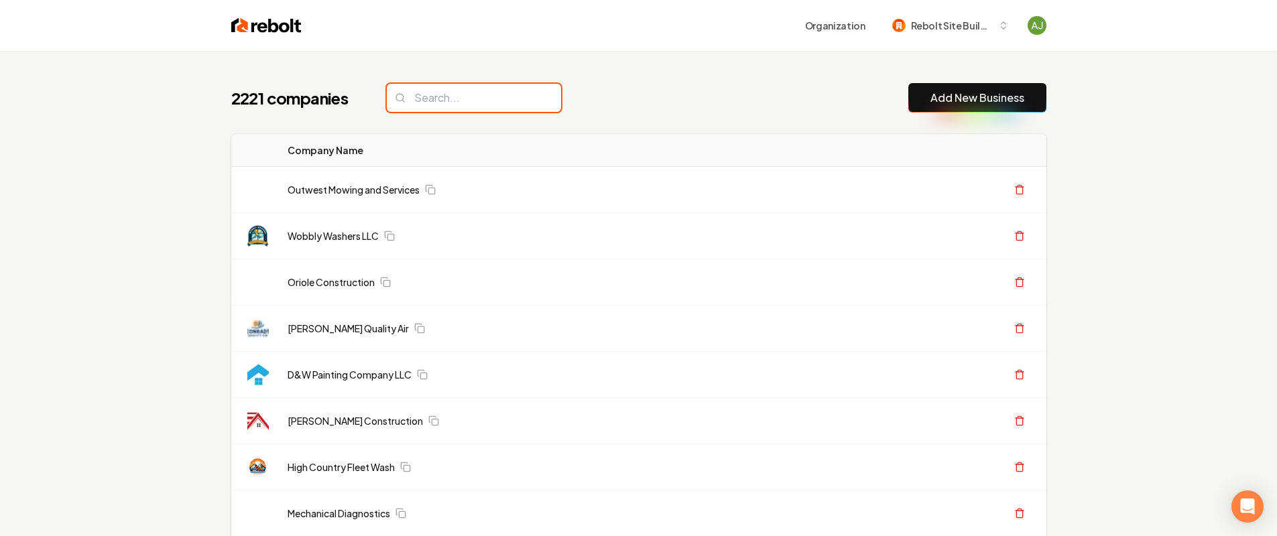
click at [440, 89] on input "search" at bounding box center [474, 98] width 174 height 28
paste input "X-stream Drain & Excavating"
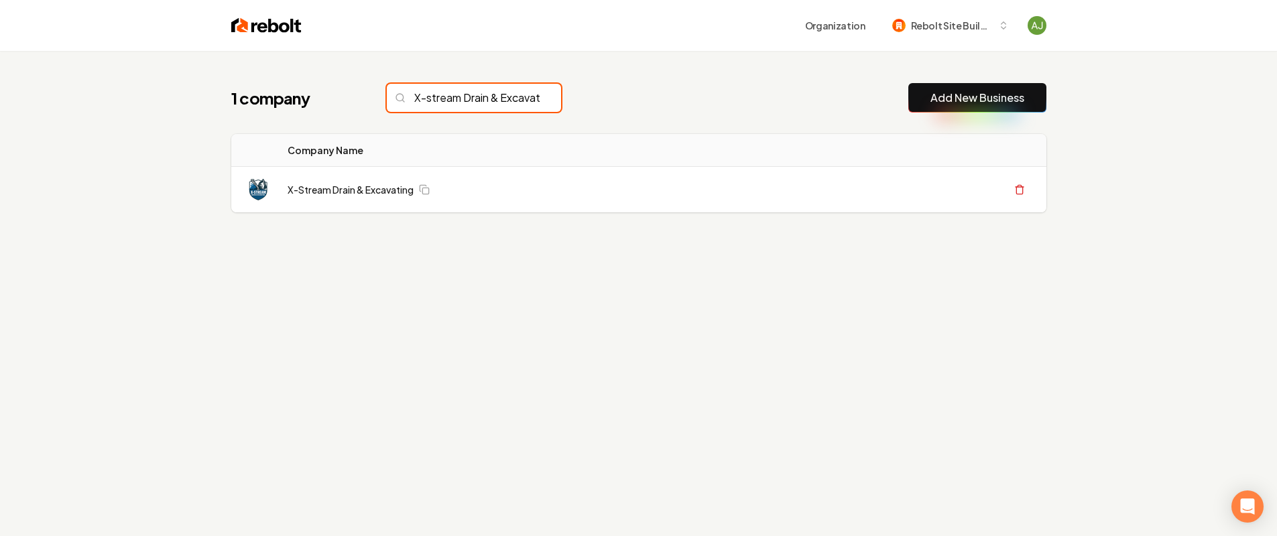
scroll to position [0, 39]
type input "X-stream Drain & Excavating"
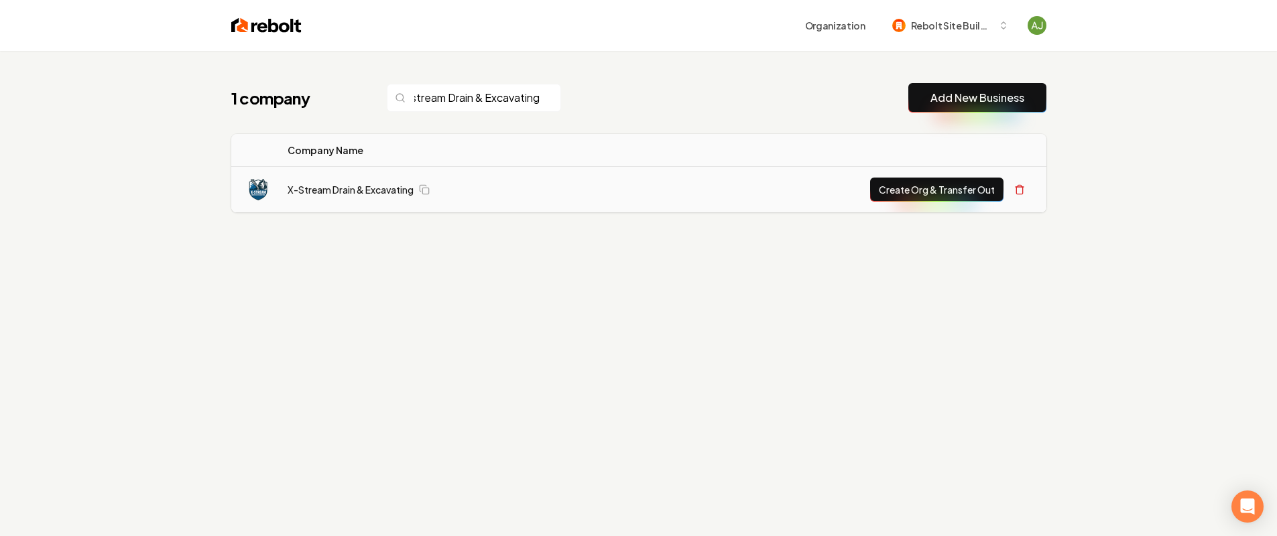
click at [906, 201] on button "Create Org & Transfer Out" at bounding box center [936, 190] width 133 height 24
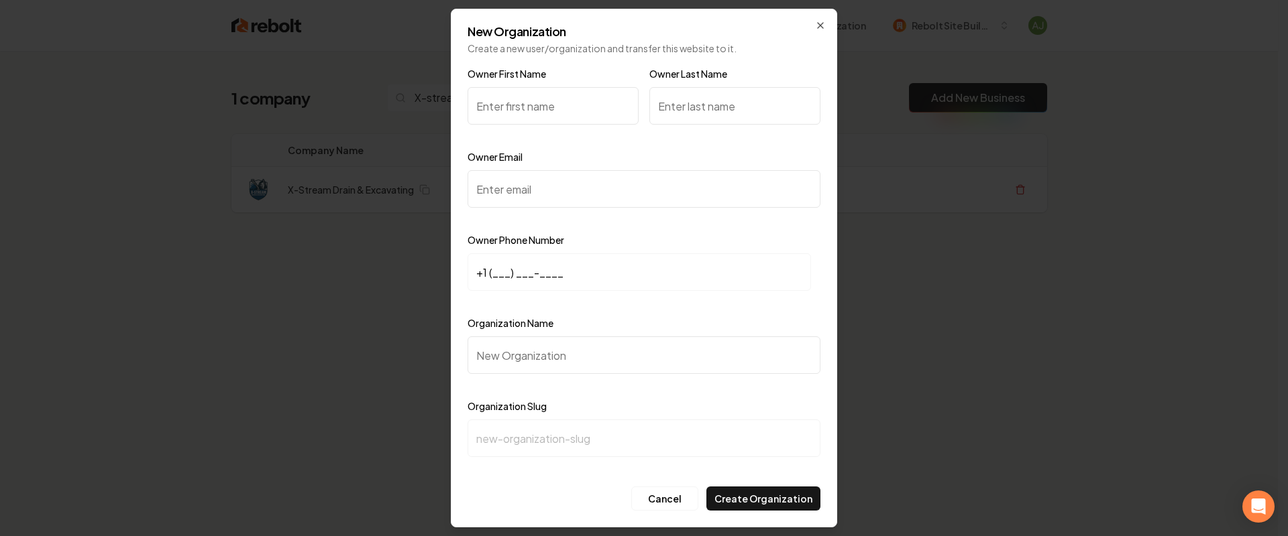
click at [532, 187] on input "Owner Email" at bounding box center [643, 189] width 353 height 38
paste input "[EMAIL_ADDRESS][DOMAIN_NAME]"
type input "[EMAIL_ADDRESS][DOMAIN_NAME]"
click at [532, 260] on input "+1 (___) ___-____" at bounding box center [638, 272] width 343 height 38
paste input "615) 425-9116"
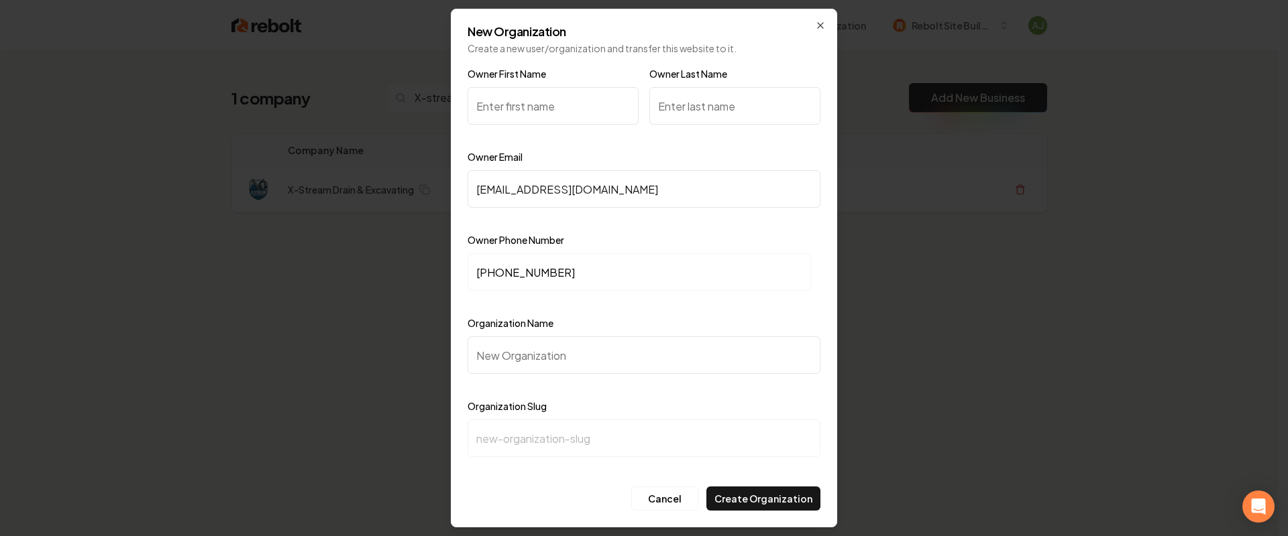
type input "+1 (615) 425-9116"
click at [567, 99] on input "Owner First Name" at bounding box center [552, 106] width 171 height 38
type input "Mark"
click at [704, 105] on input "Owner Last Name" at bounding box center [734, 106] width 171 height 38
type input "Foley"
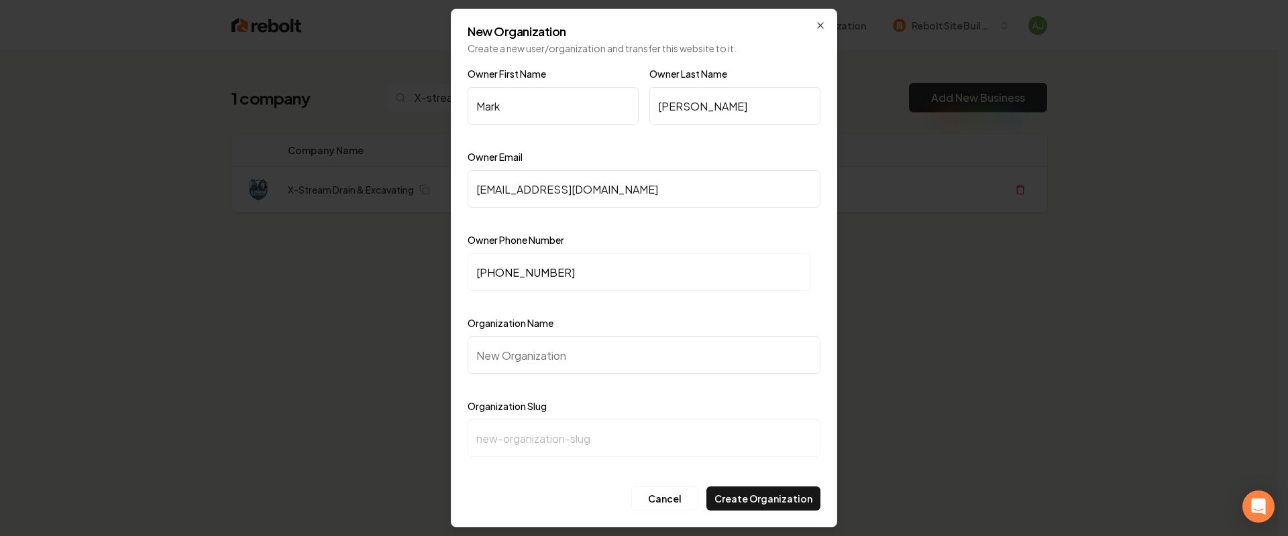
click at [551, 352] on input "Organization Name" at bounding box center [643, 356] width 353 height 38
paste input "X-stream Drain & Excavating"
type input "X-stream Drain & Excavating"
type input "x-stream-drain-excavating"
type input "X-stream Drain & Excavating"
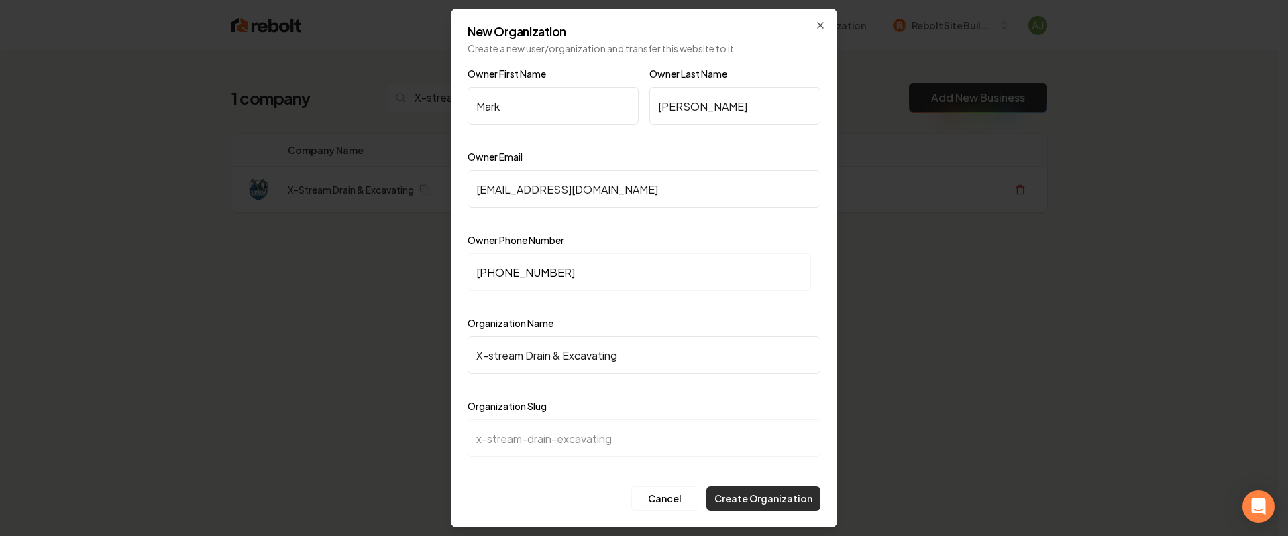
click at [749, 492] on button "Create Organization" at bounding box center [763, 499] width 114 height 24
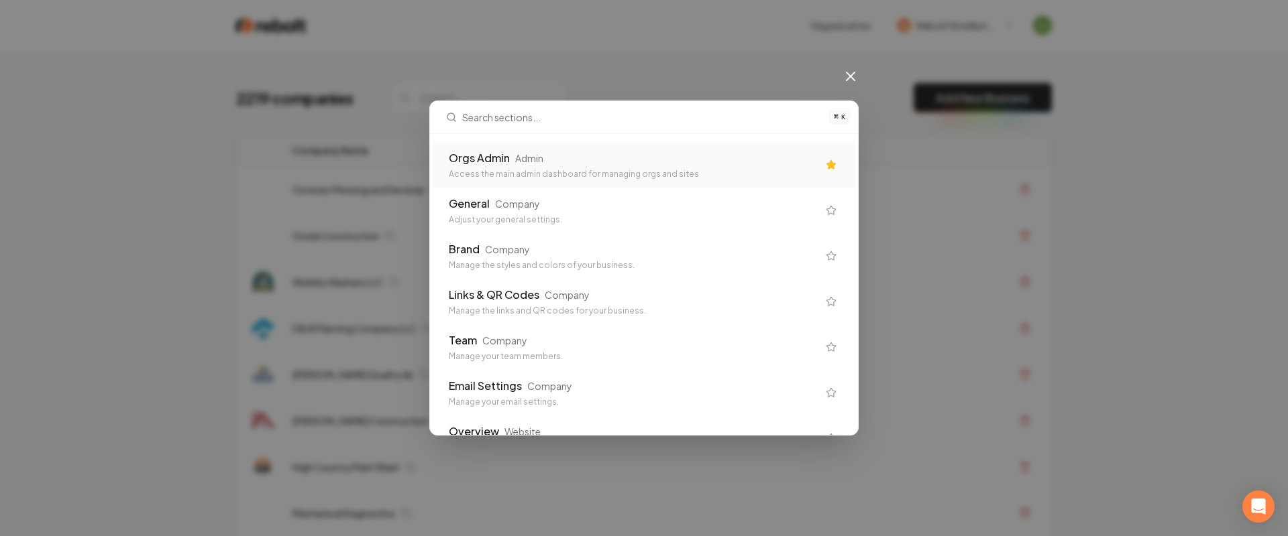
click at [515, 158] on div "Admin" at bounding box center [529, 158] width 28 height 13
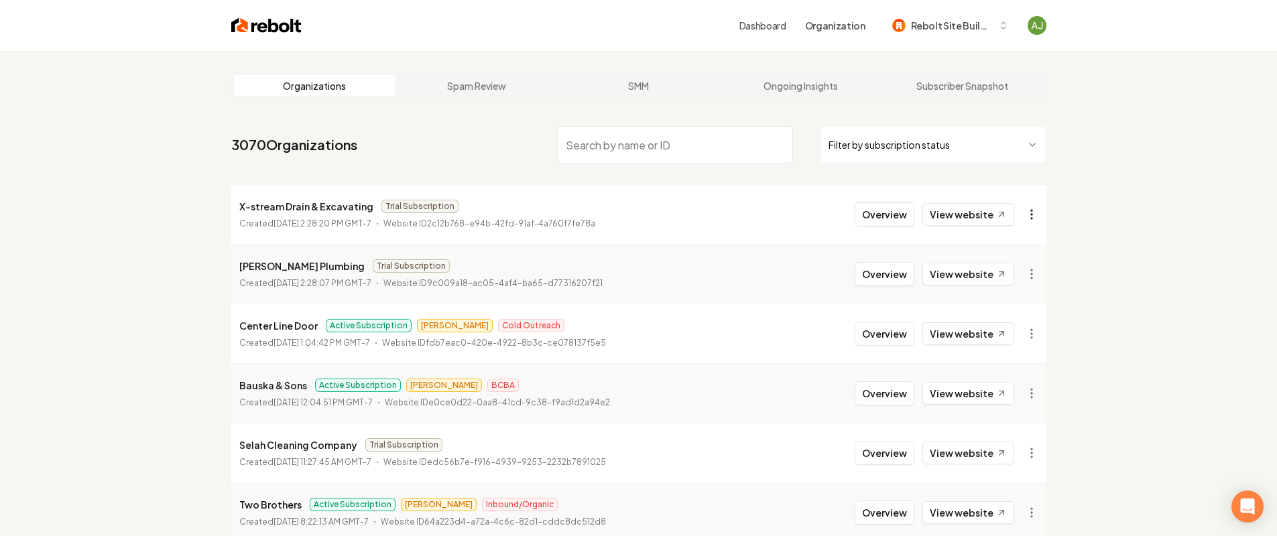
click at [1033, 216] on html "Dashboard Organization Rebolt Site Builder Organizations Spam Review SMM Ongoin…" at bounding box center [638, 268] width 1277 height 536
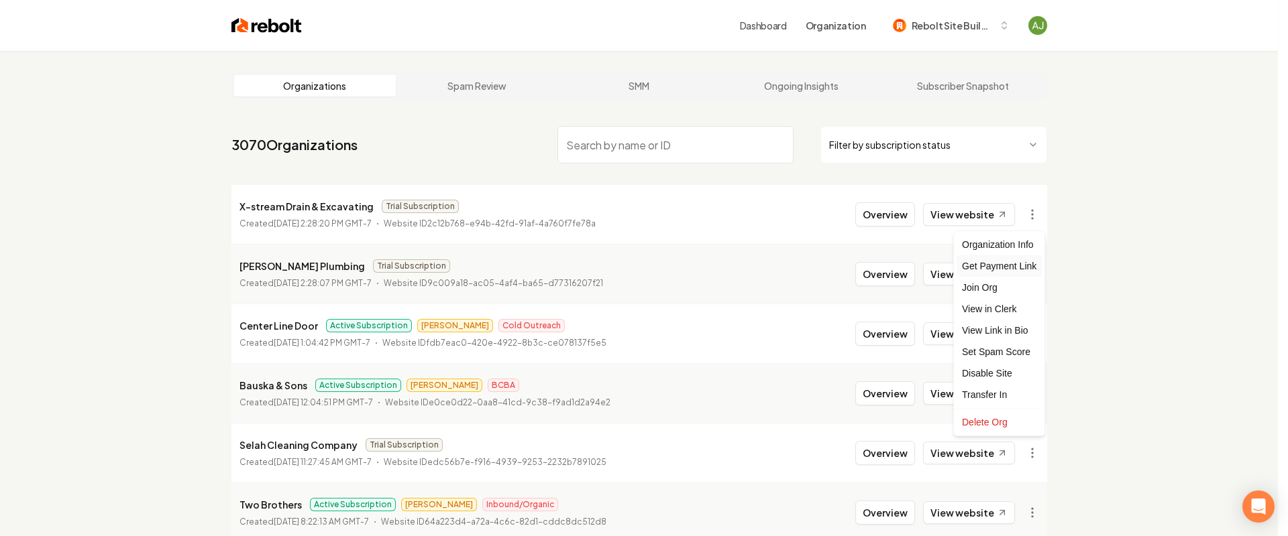
click at [1009, 260] on div "Get Payment Link" at bounding box center [998, 265] width 85 height 21
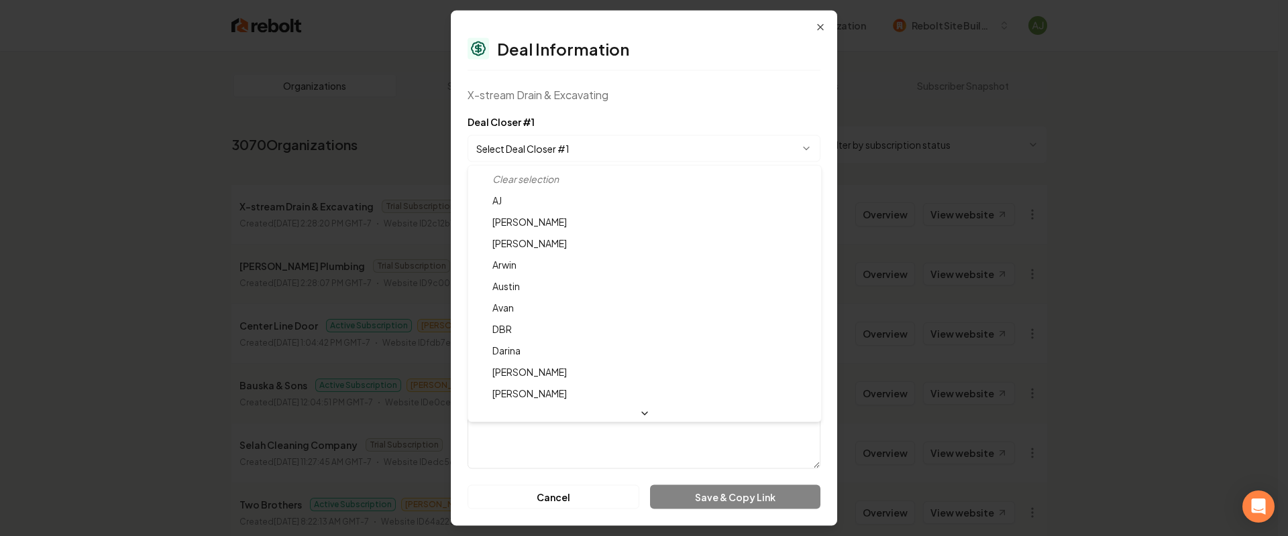
click at [545, 152] on body "Dashboard Organization Rebolt Site Builder Organizations Spam Review SMM Ongoin…" at bounding box center [638, 268] width 1277 height 536
select select "**********"
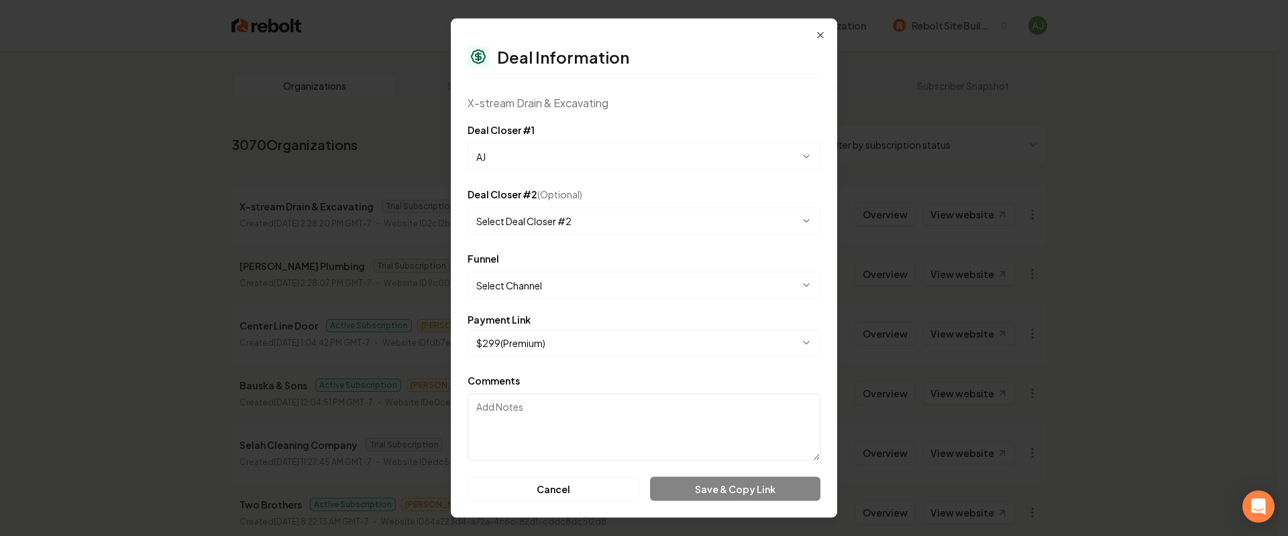
click at [541, 282] on body "Dashboard Organization Rebolt Site Builder Organizations Spam Review SMM Ongoin…" at bounding box center [638, 268] width 1277 height 536
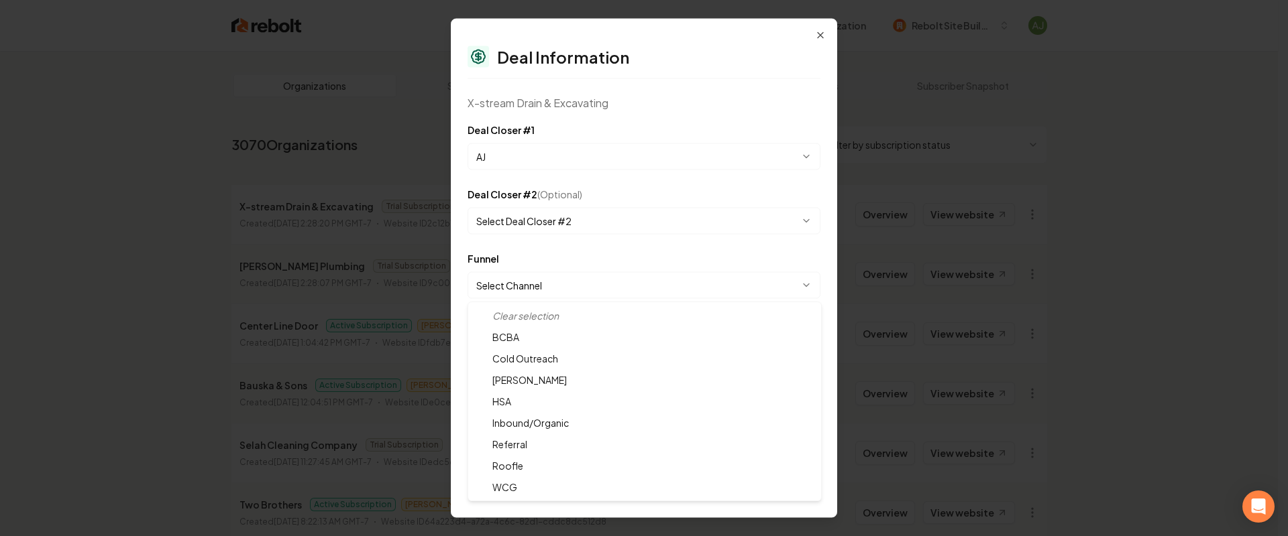
select select "**********"
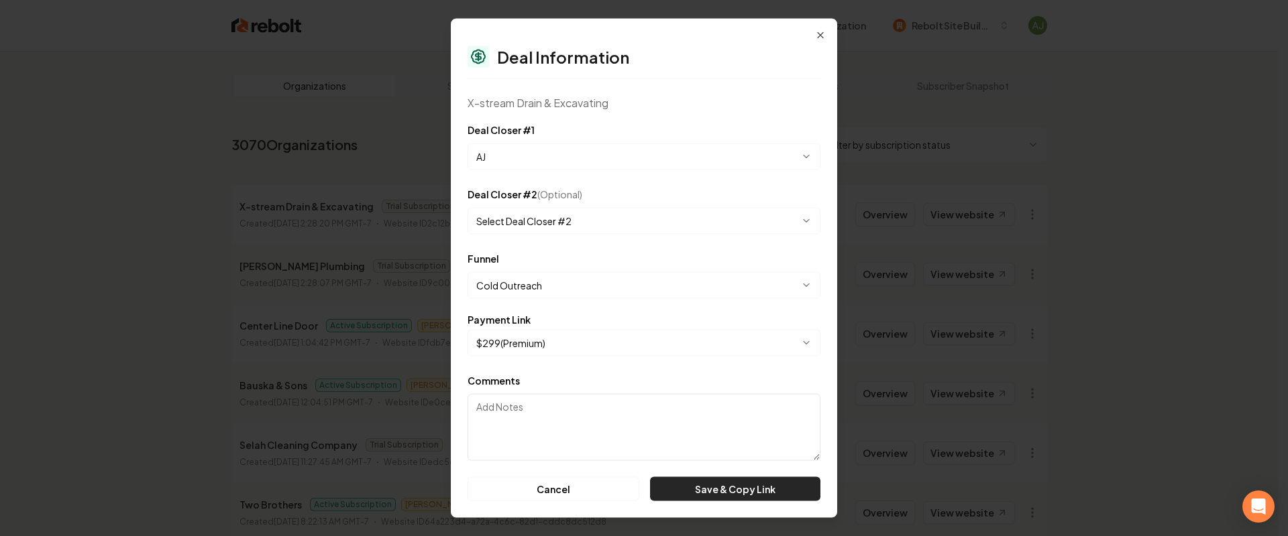
click at [749, 484] on button "Save & Copy Link" at bounding box center [735, 489] width 170 height 24
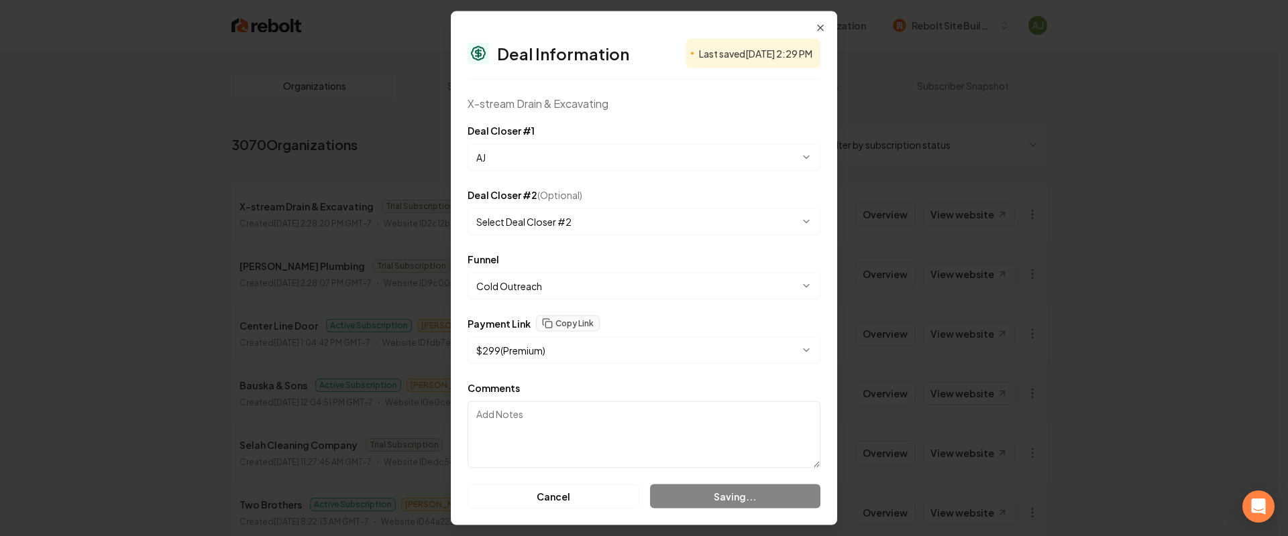
click at [748, 498] on div "Cancel Saving..." at bounding box center [643, 497] width 353 height 24
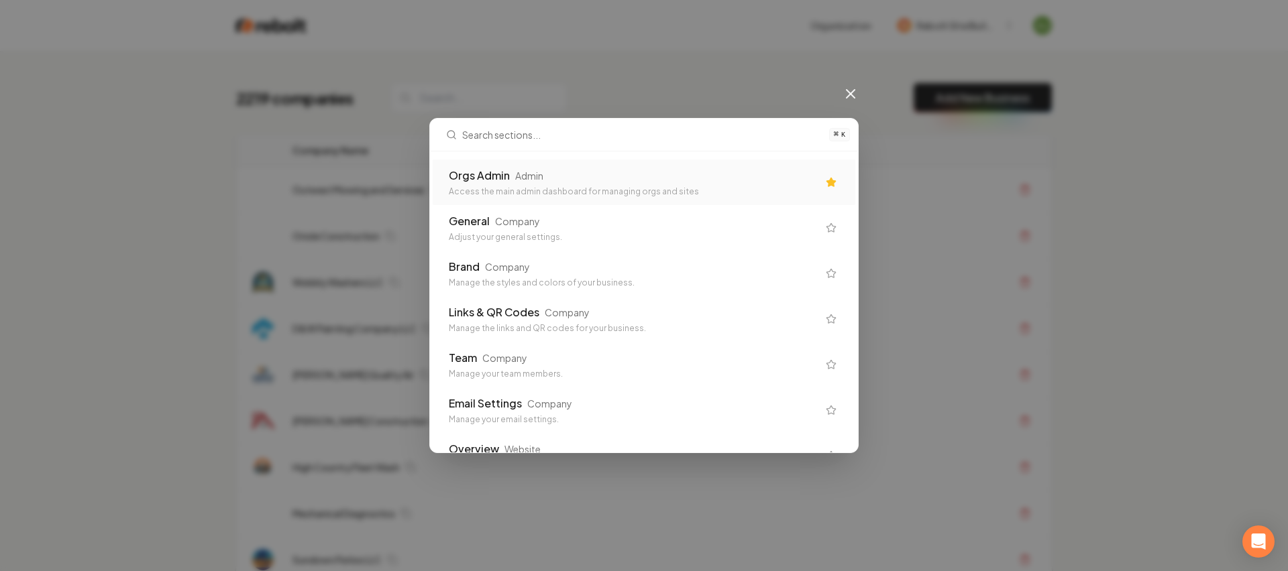
click at [595, 185] on div "Orgs Admin Admin Access the main admin dashboard for managing orgs and sites" at bounding box center [633, 183] width 369 height 30
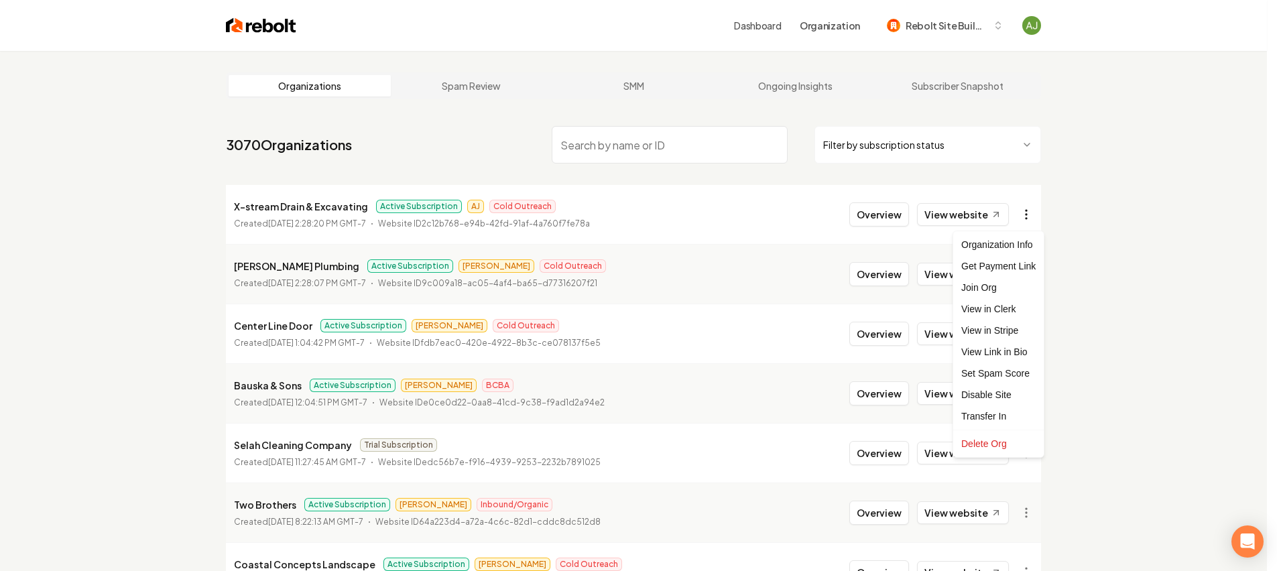
click at [1031, 214] on html "Dashboard Organization Rebolt Site Builder Organizations Spam Review SMM Ongoin…" at bounding box center [638, 285] width 1277 height 571
click at [873, 209] on html "Dashboard Organization Rebolt Site Builder Organizations Spam Review SMM Ongoin…" at bounding box center [644, 285] width 1288 height 571
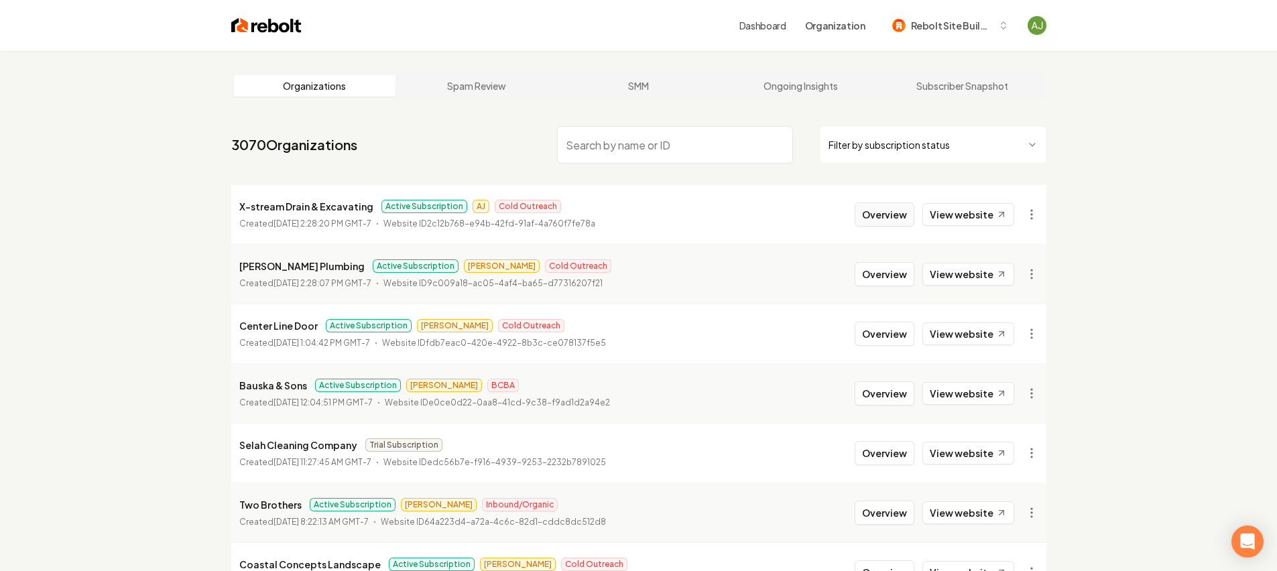
click at [873, 209] on button "Overview" at bounding box center [885, 215] width 60 height 24
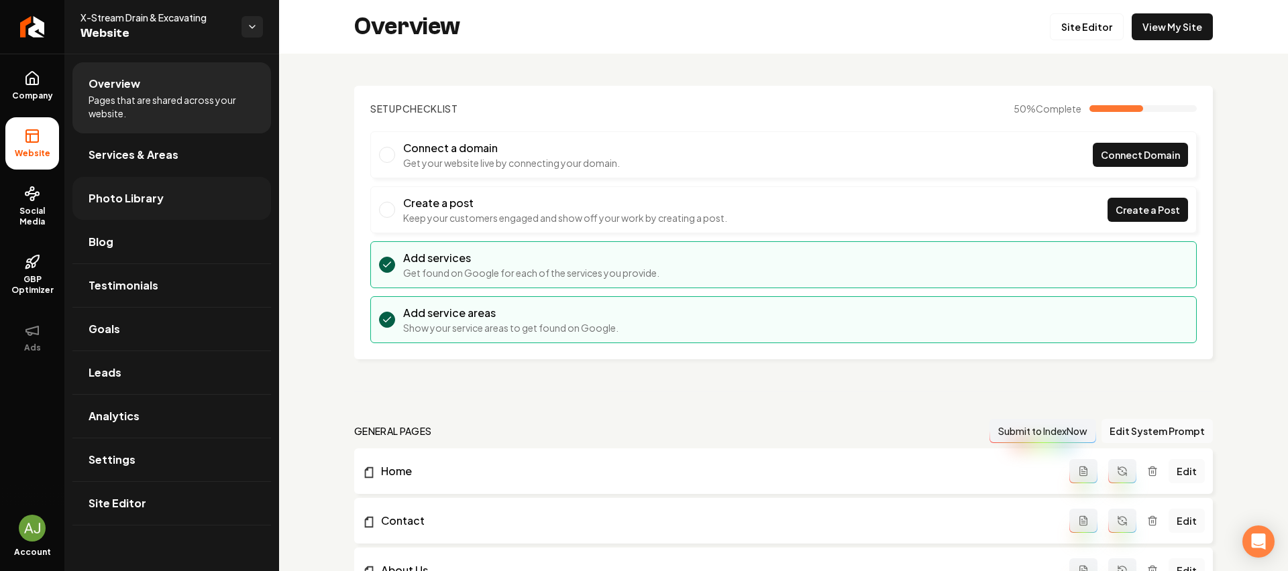
click at [121, 194] on span "Photo Library" at bounding box center [126, 198] width 75 height 16
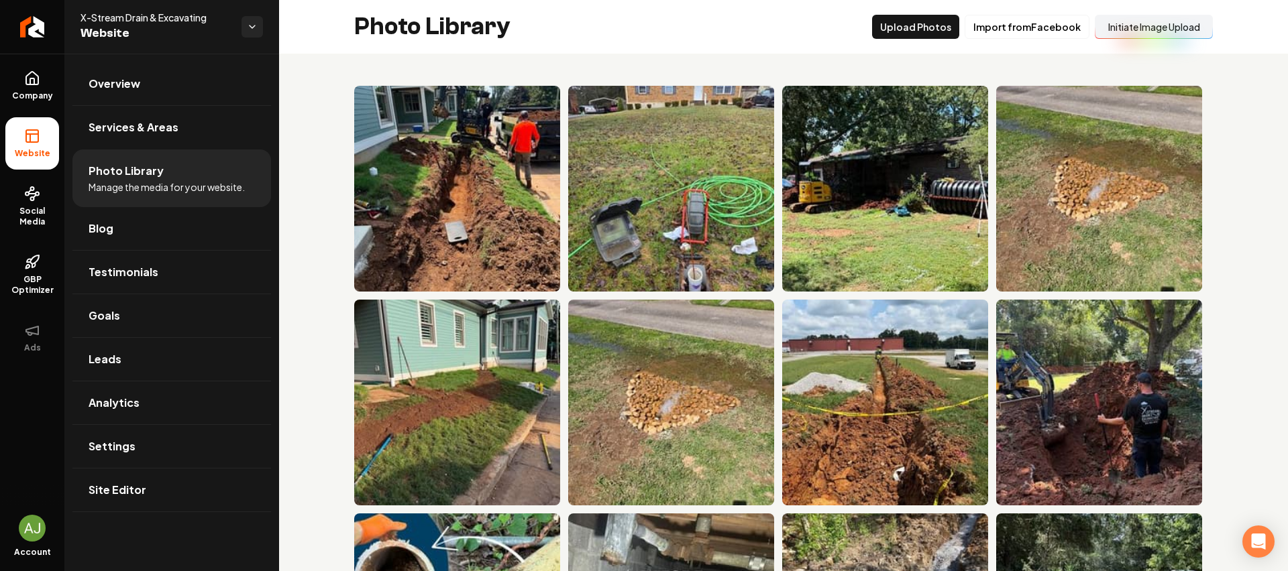
click at [1130, 19] on button "Initiate Image Upload" at bounding box center [1153, 27] width 118 height 24
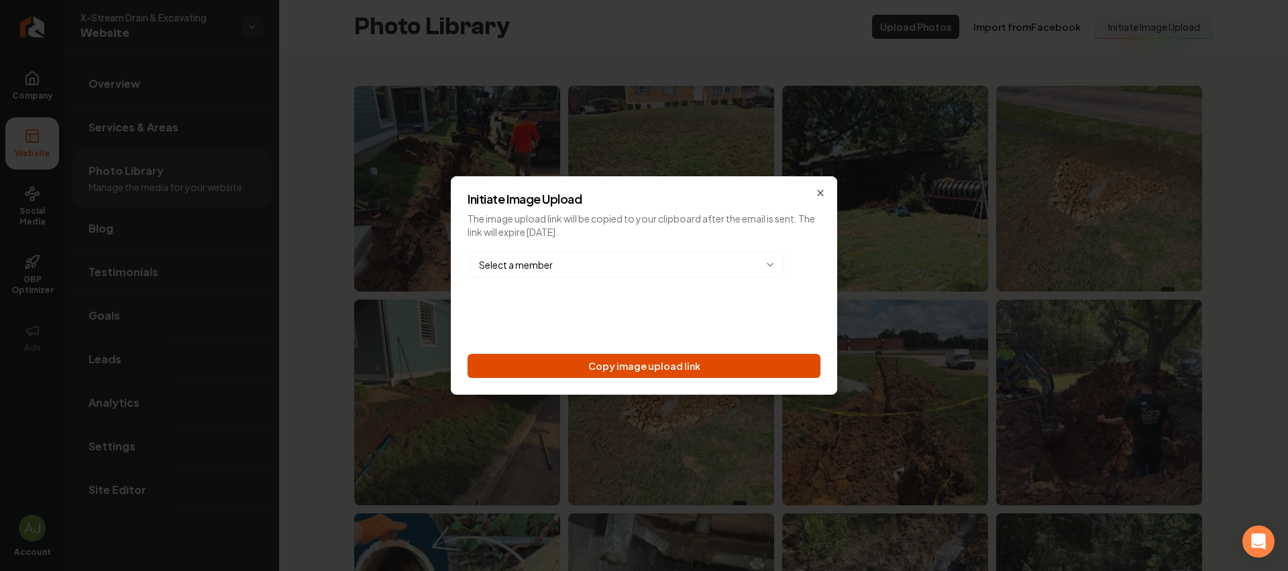
click at [683, 363] on button "Copy image upload link" at bounding box center [643, 366] width 353 height 24
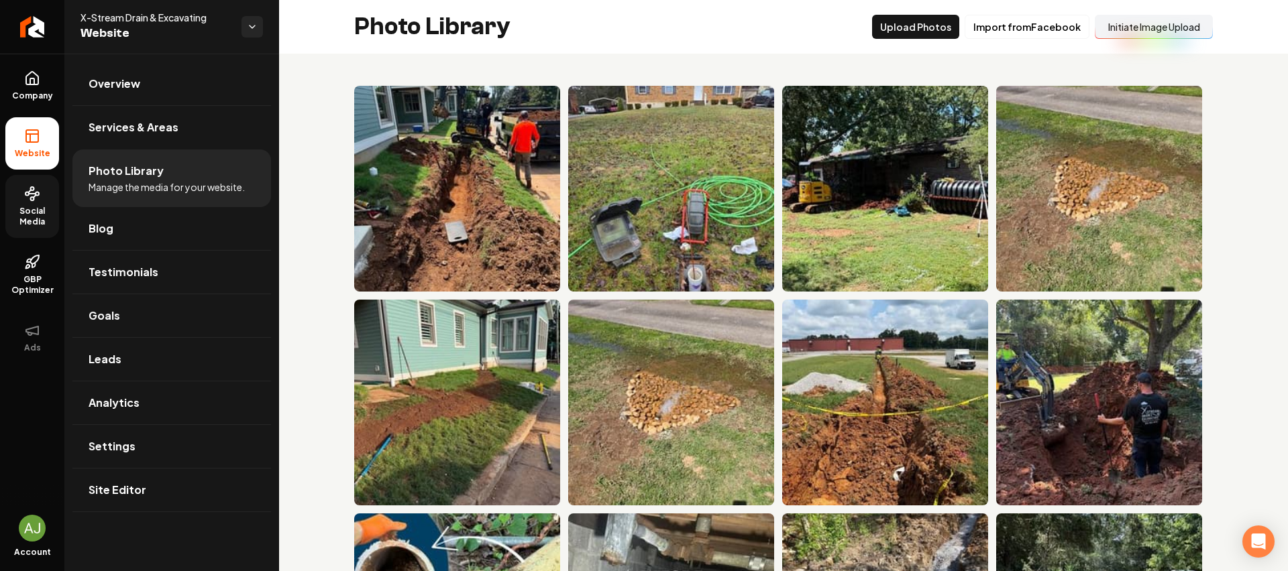
click at [32, 221] on span "Social Media" at bounding box center [32, 216] width 54 height 21
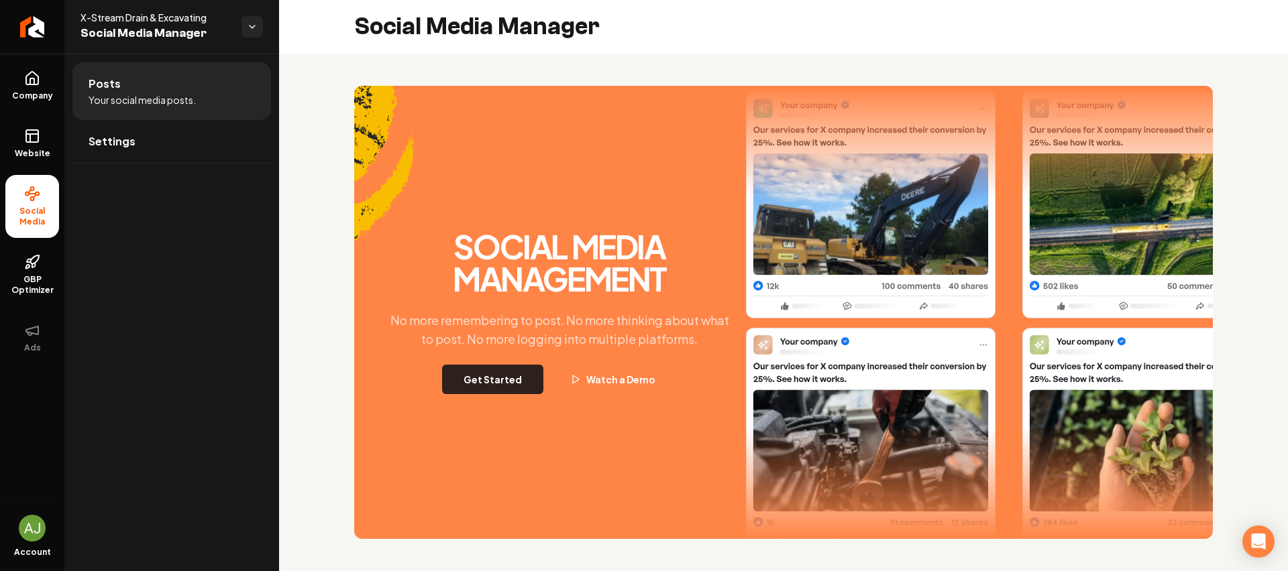
click at [501, 384] on button "Get Started" at bounding box center [492, 380] width 101 height 30
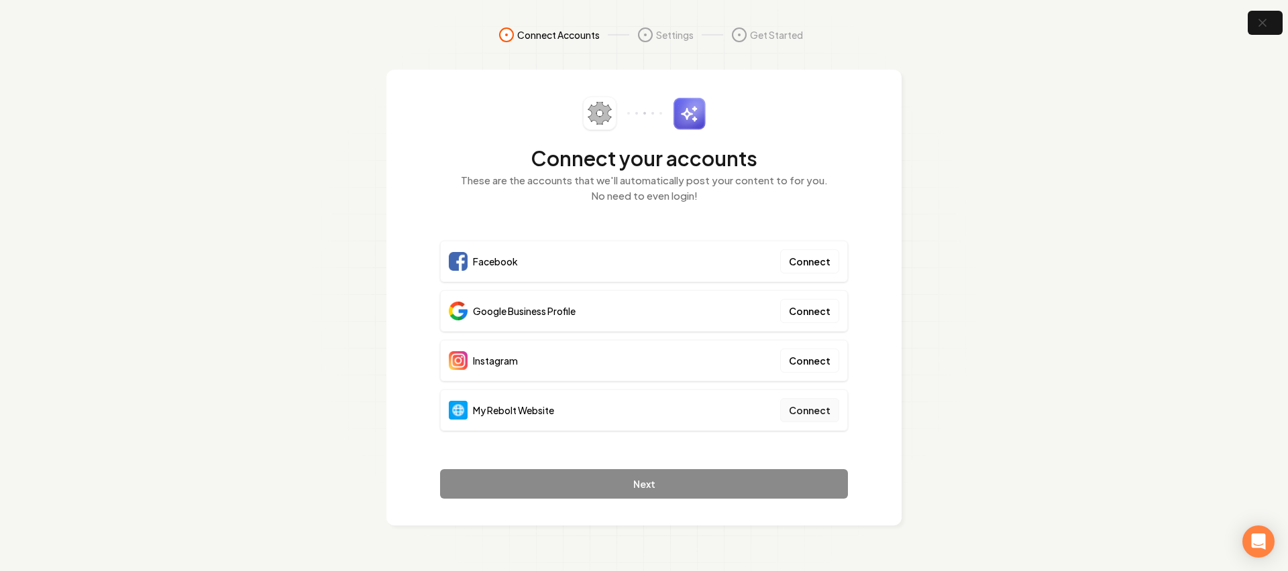
click at [807, 415] on button "Connect" at bounding box center [809, 410] width 59 height 24
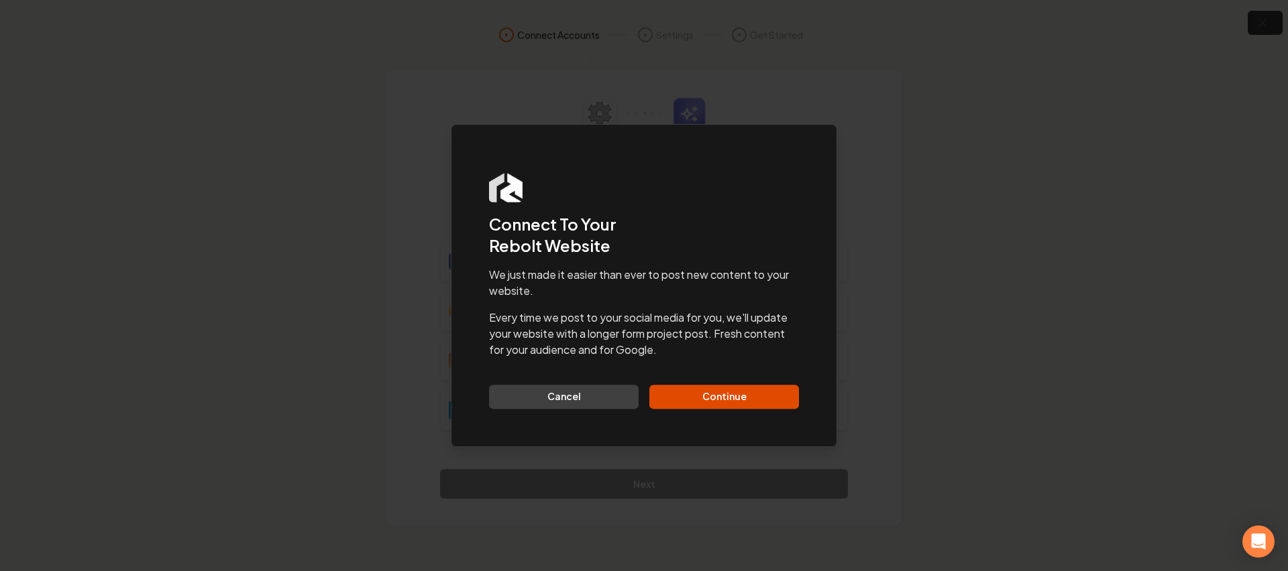
click at [713, 387] on button "Continue" at bounding box center [724, 397] width 150 height 24
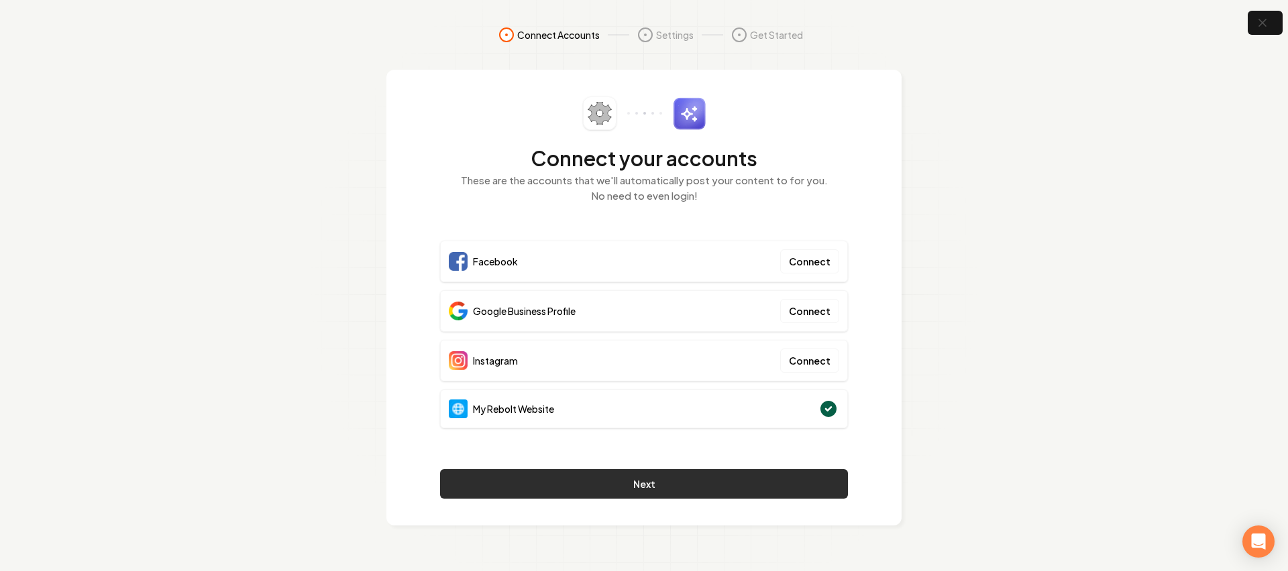
click at [756, 475] on button "Next" at bounding box center [644, 484] width 408 height 30
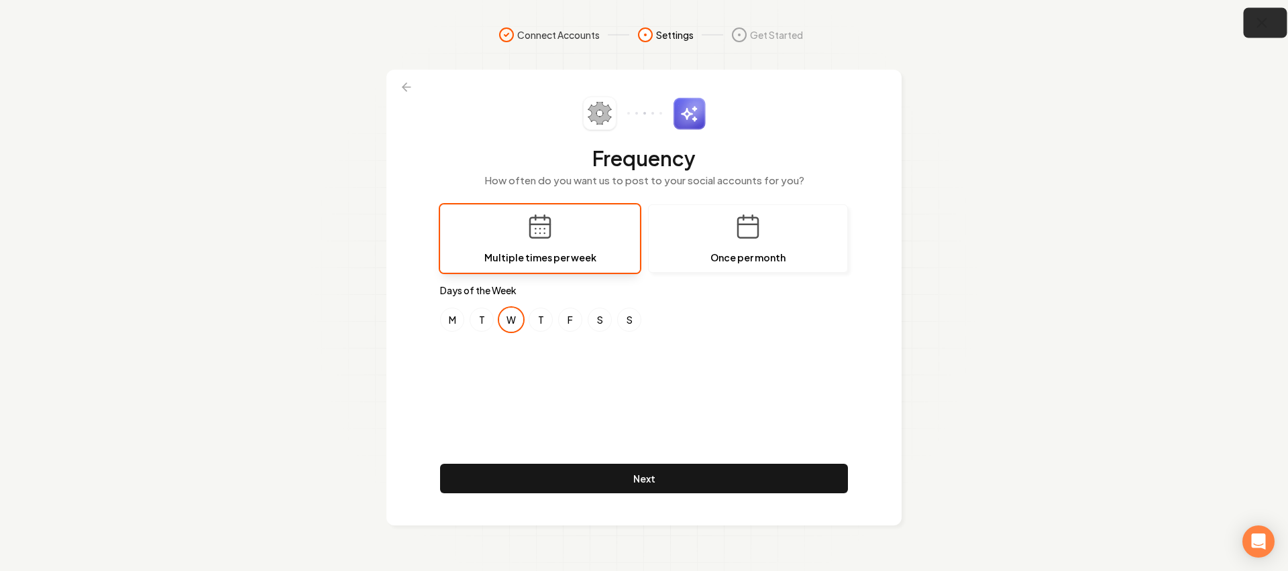
click at [1257, 25] on icon "button" at bounding box center [1261, 23] width 17 height 17
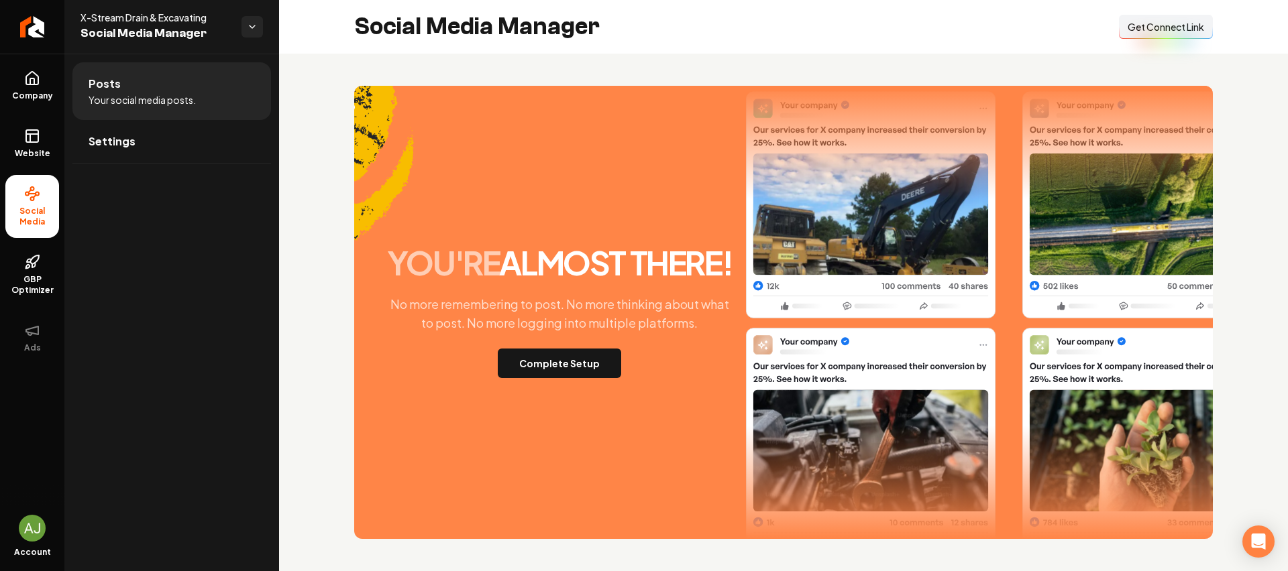
click at [1190, 31] on span "Get Connect Link" at bounding box center [1165, 26] width 76 height 13
click at [28, 103] on link "Company" at bounding box center [32, 86] width 54 height 52
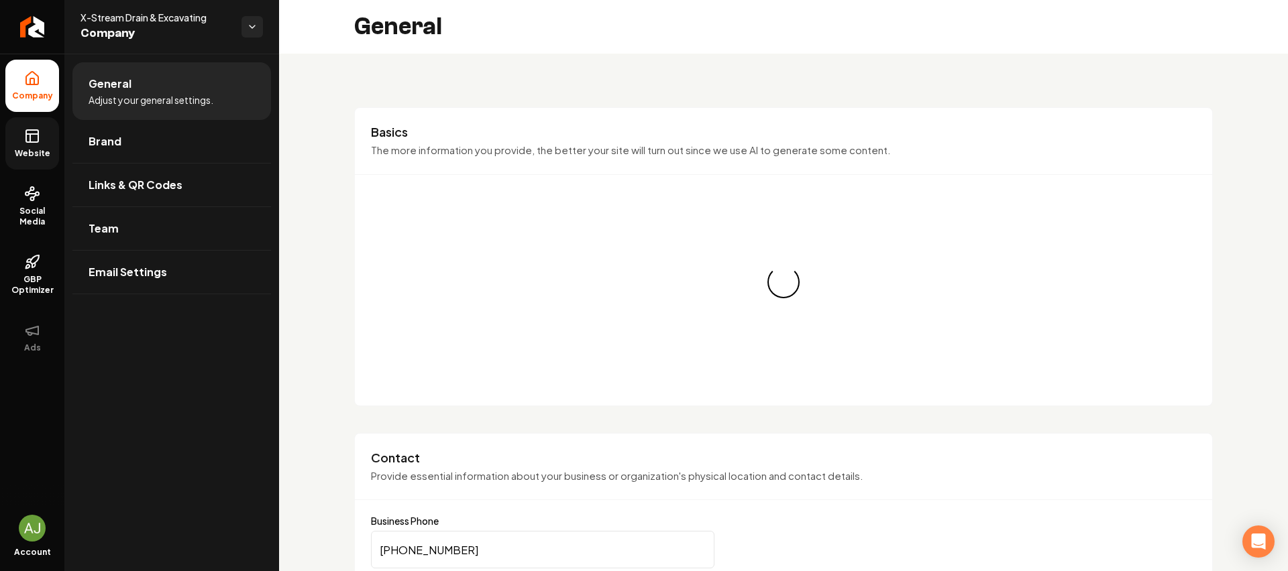
click at [23, 129] on link "Website" at bounding box center [32, 143] width 54 height 52
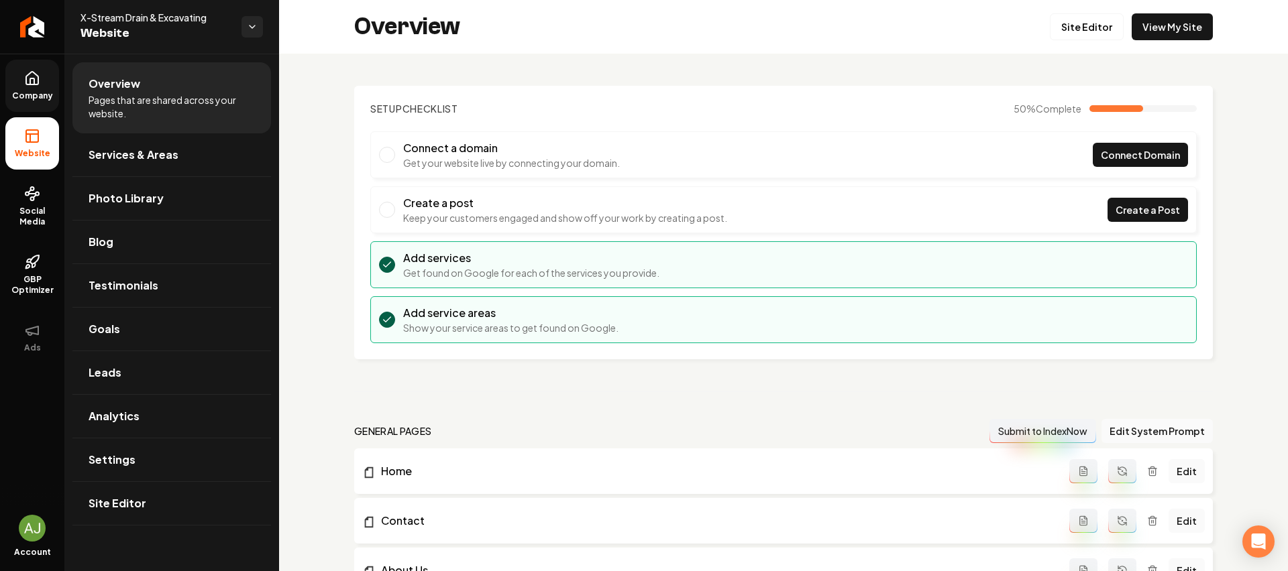
click at [30, 92] on span "Company" at bounding box center [33, 96] width 52 height 11
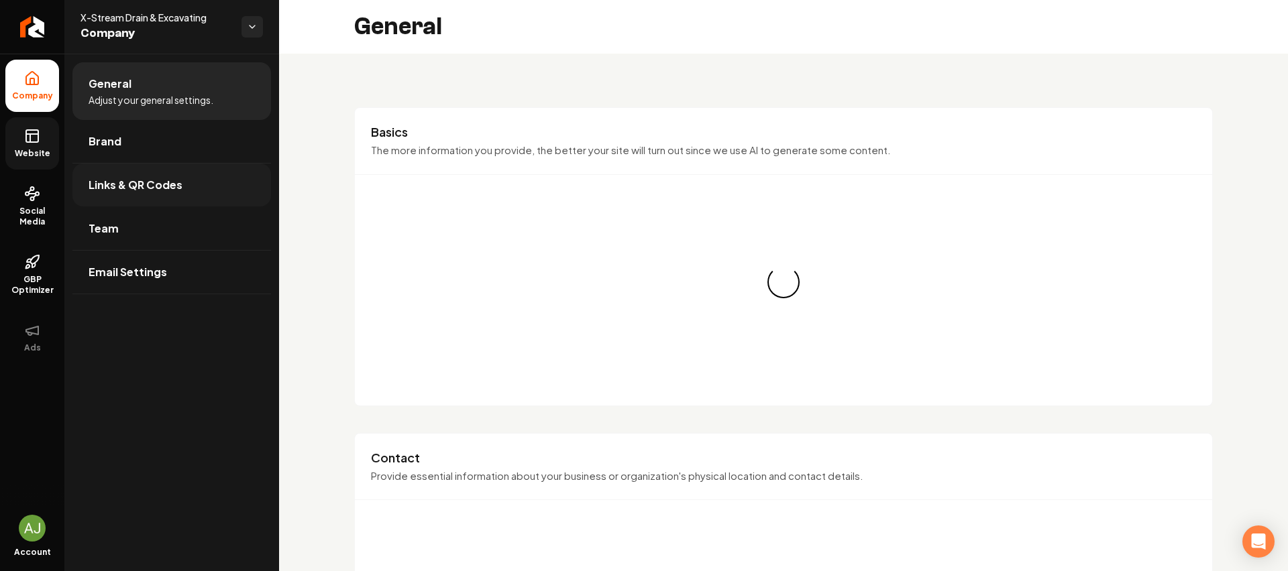
click at [141, 176] on link "Links & QR Codes" at bounding box center [171, 185] width 198 height 43
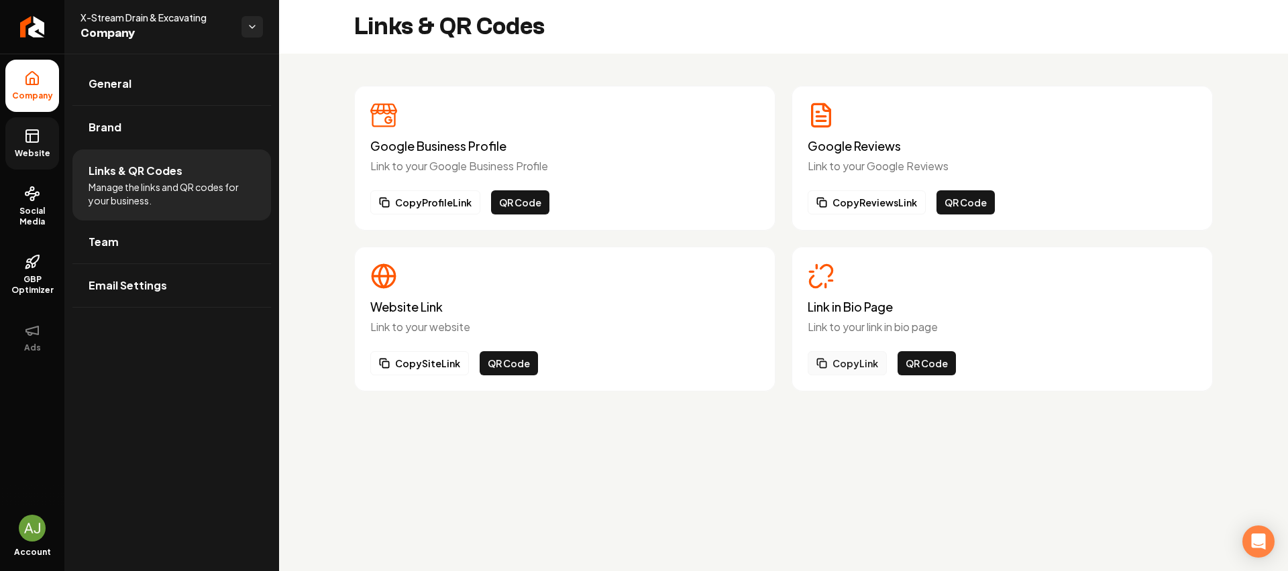
click at [844, 359] on button "Copy Link" at bounding box center [846, 363] width 79 height 24
click at [34, 92] on span "Company" at bounding box center [33, 96] width 52 height 11
click at [27, 133] on icon at bounding box center [32, 136] width 16 height 16
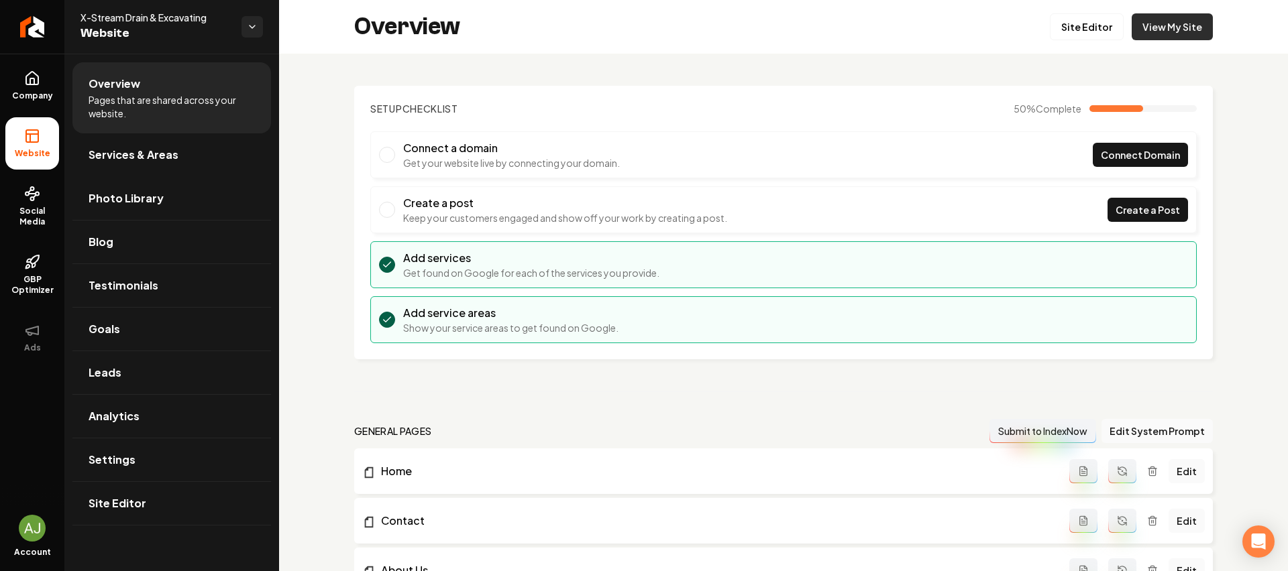
click at [1155, 18] on link "View My Site" at bounding box center [1171, 26] width 81 height 27
click at [23, 79] on link "Company" at bounding box center [32, 86] width 54 height 52
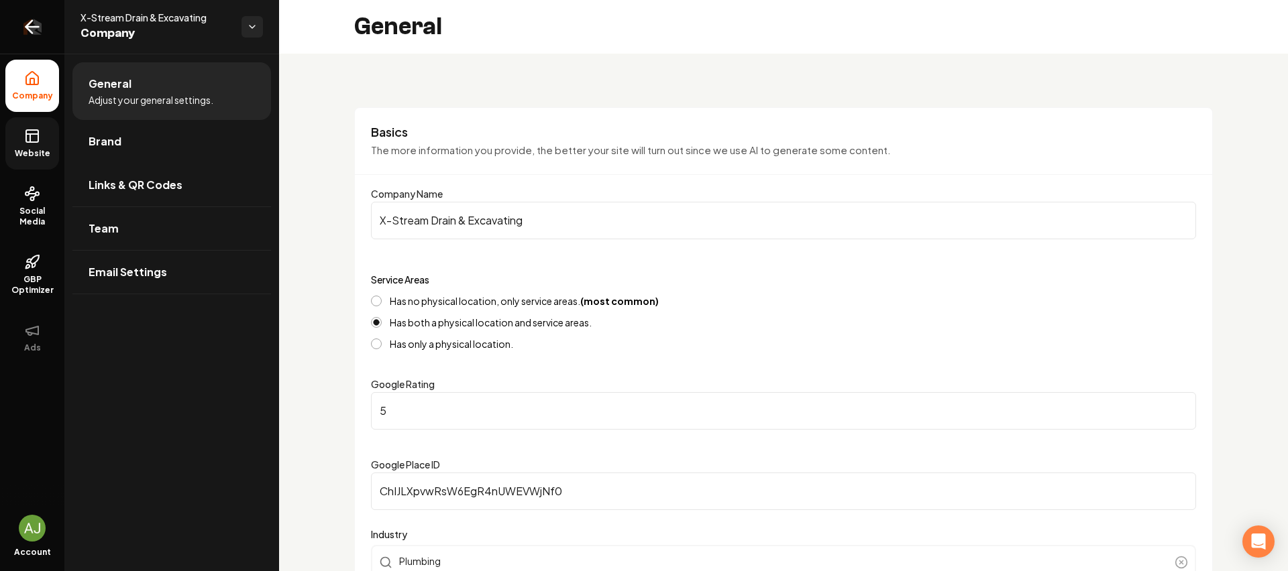
click at [33, 32] on icon "Return to dashboard" at bounding box center [31, 26] width 21 height 21
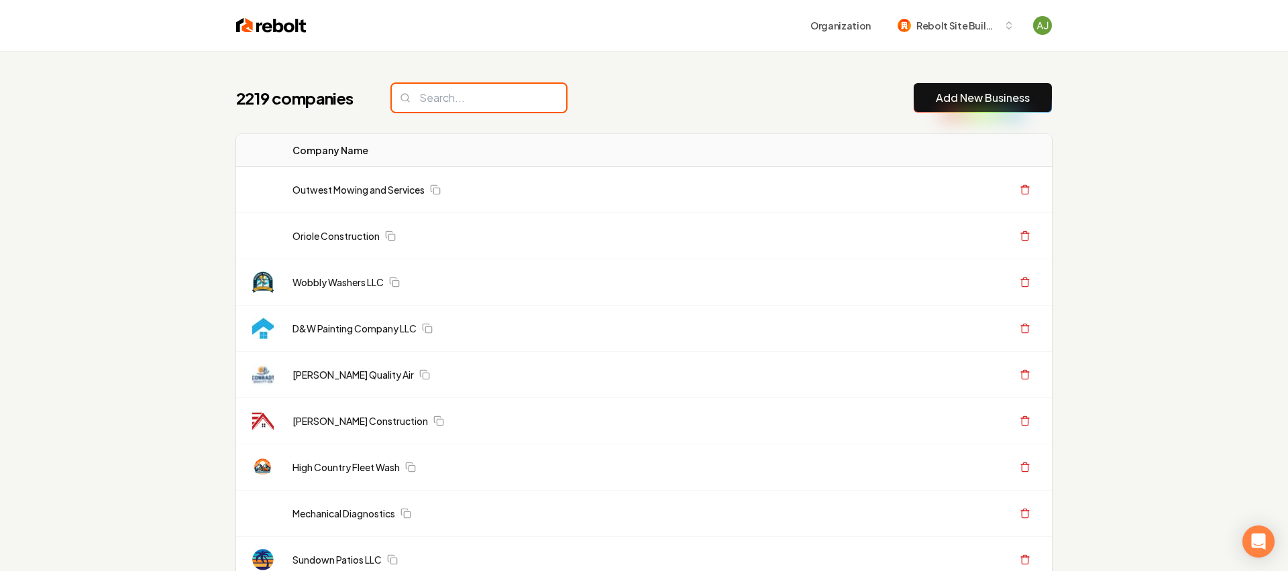
click at [450, 101] on input "search" at bounding box center [479, 98] width 174 height 28
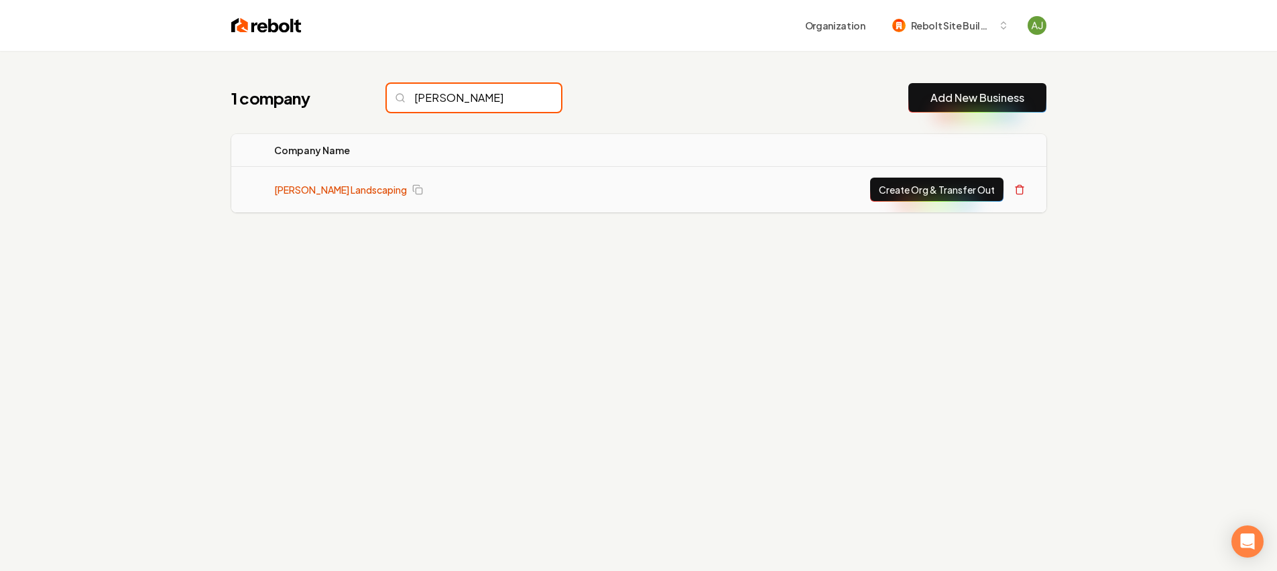
type input "[PERSON_NAME]"
click at [333, 193] on link "[PERSON_NAME] Landscaping" at bounding box center [340, 189] width 133 height 13
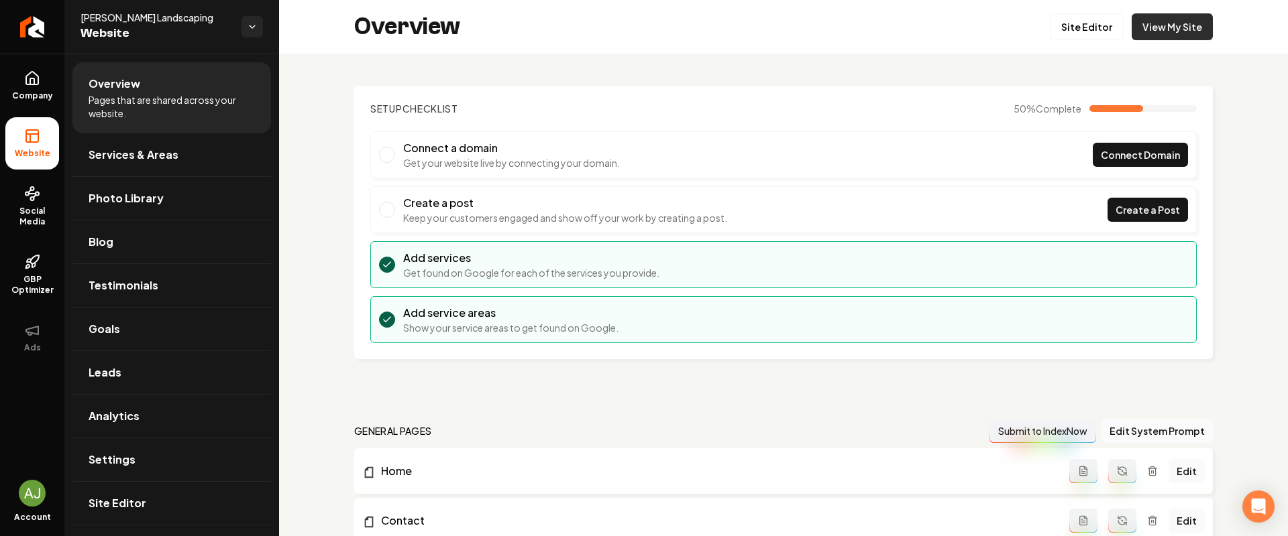
click at [1162, 27] on link "View My Site" at bounding box center [1171, 26] width 81 height 27
